Goal: Task Accomplishment & Management: Manage account settings

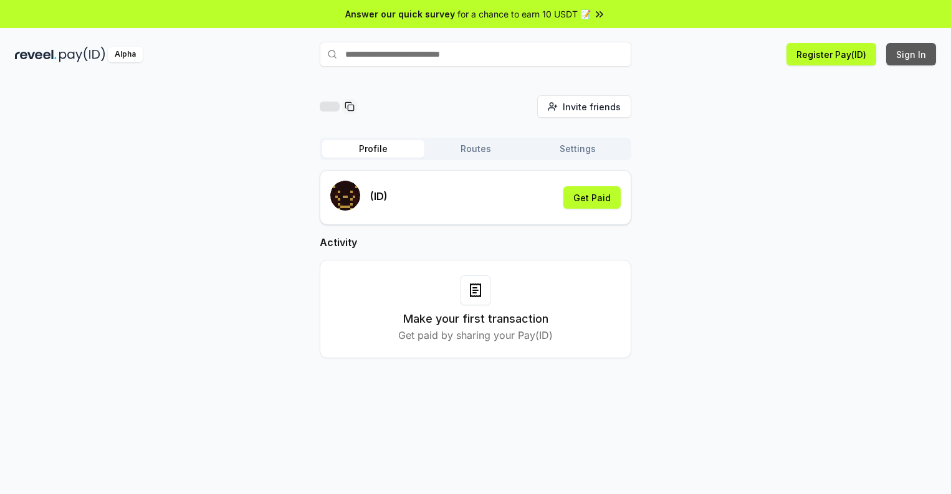
click at [912, 54] on button "Sign In" at bounding box center [912, 54] width 50 height 22
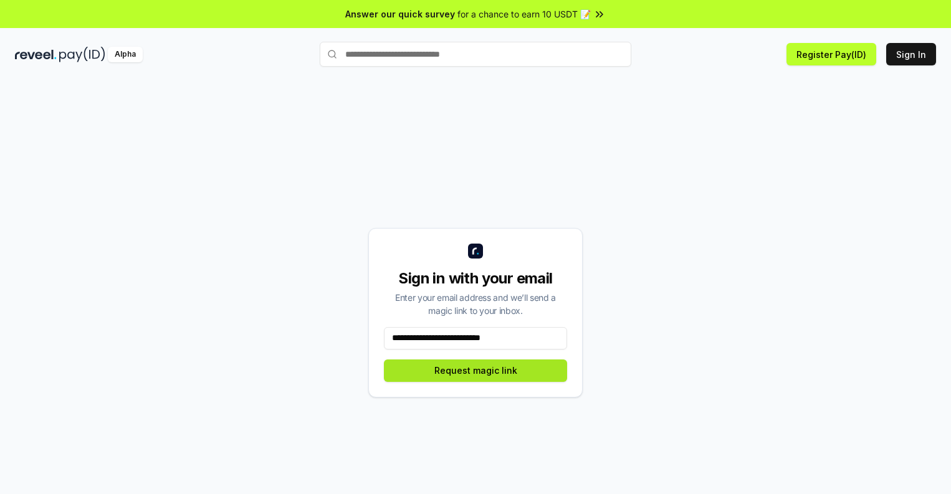
type input "**********"
click at [476, 370] on button "Request magic link" at bounding box center [475, 371] width 183 height 22
